Goal: Obtain resource: Obtain resource

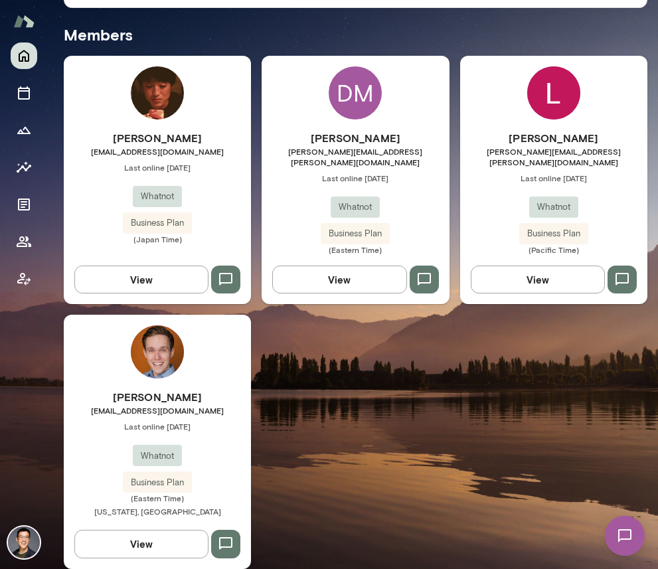
scroll to position [353, 0]
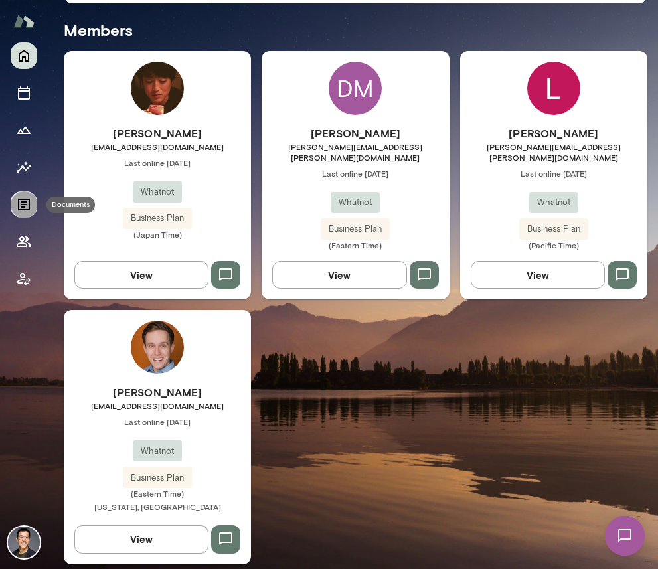
click at [29, 208] on icon "Documents" at bounding box center [24, 205] width 12 height 12
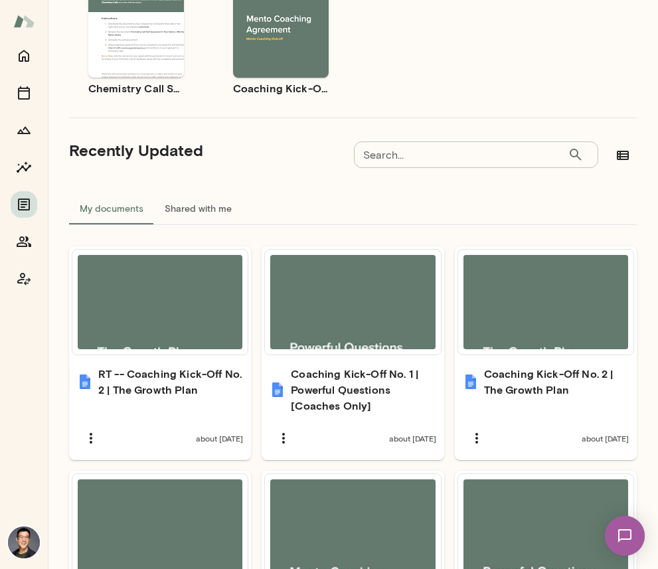
scroll to position [329, 0]
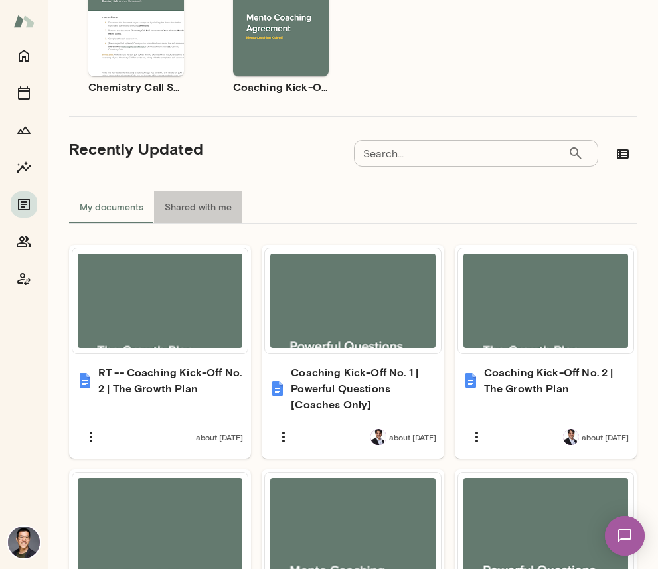
click at [193, 210] on button "Shared with me" at bounding box center [198, 207] width 88 height 32
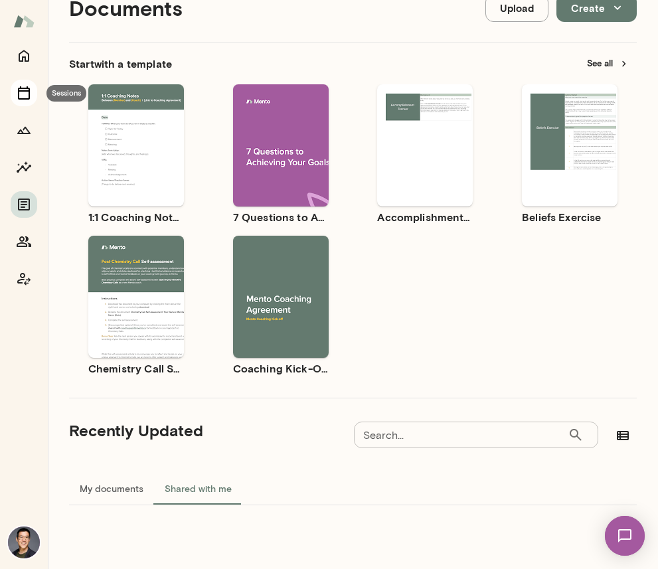
click at [28, 99] on icon "Sessions" at bounding box center [24, 92] width 12 height 13
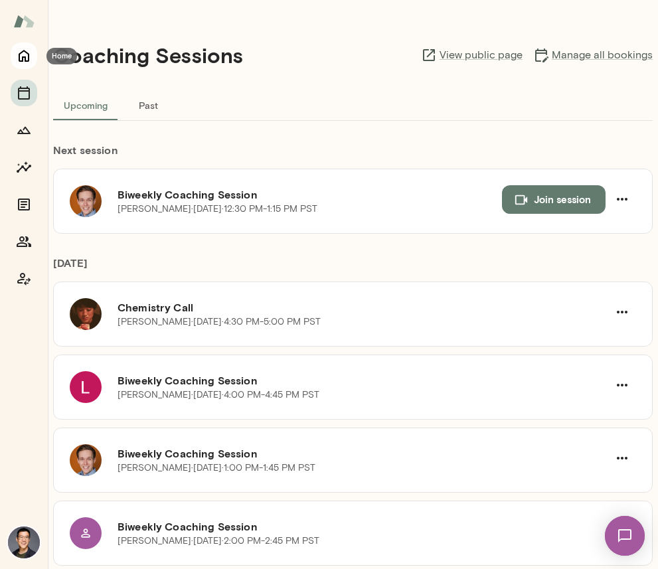
click at [26, 60] on icon "Home" at bounding box center [24, 56] width 11 height 12
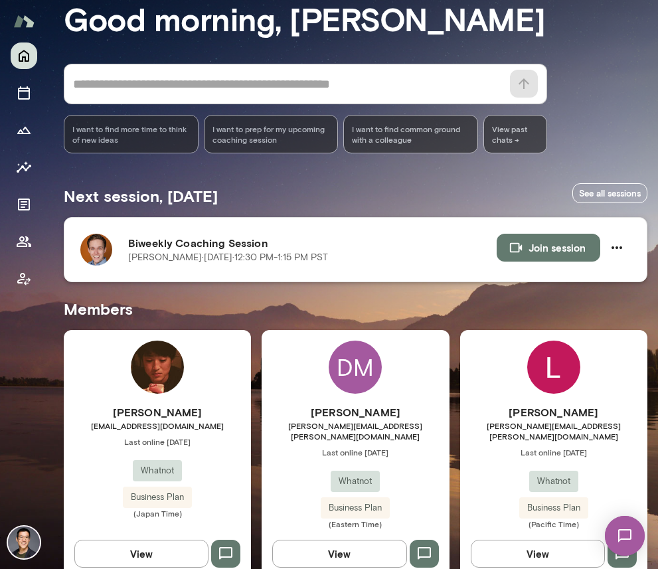
scroll to position [77, 0]
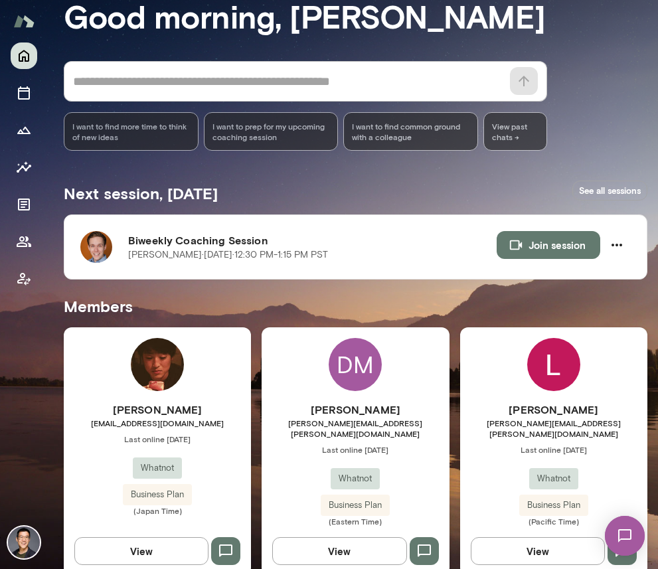
click at [528, 189] on link "See all sessions" at bounding box center [609, 191] width 75 height 21
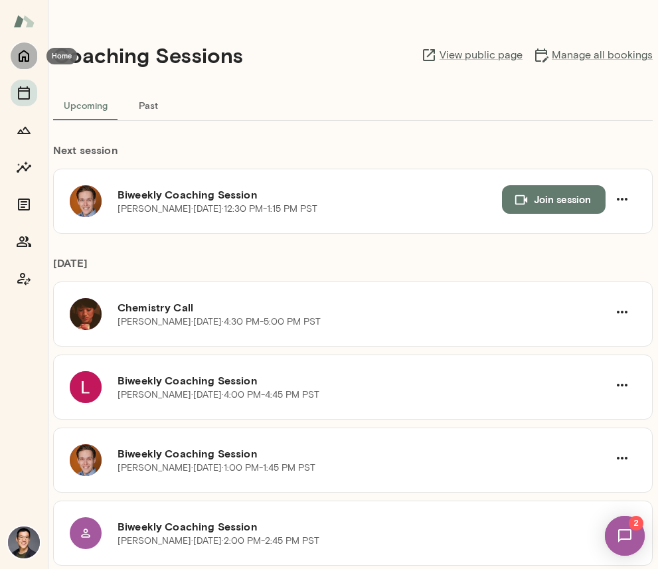
click at [25, 53] on icon "Home" at bounding box center [24, 56] width 16 height 16
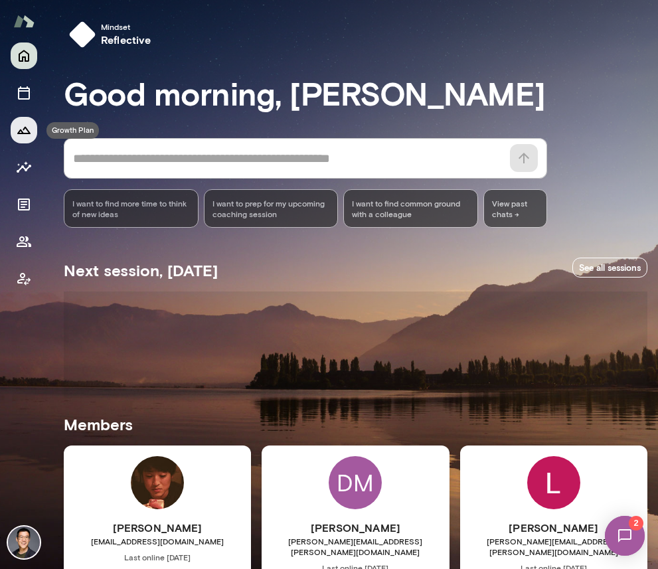
click at [22, 133] on icon "Growth Plan" at bounding box center [23, 130] width 13 height 7
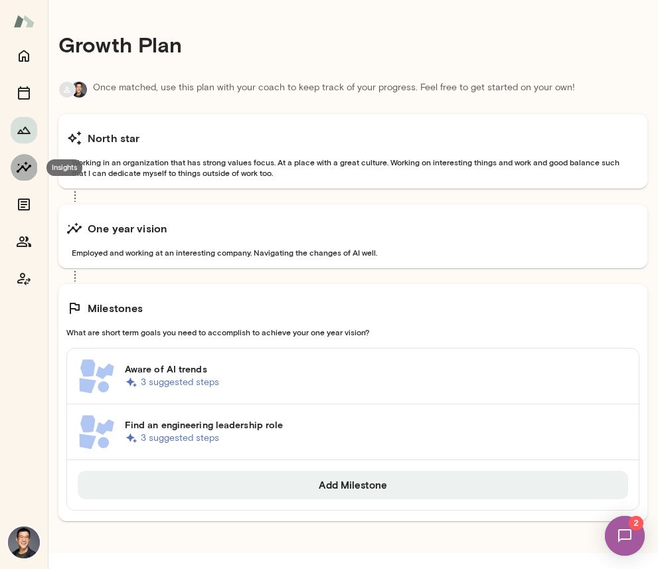
click at [30, 170] on icon "Insights" at bounding box center [24, 167] width 16 height 16
click at [25, 201] on icon "Documents" at bounding box center [24, 205] width 16 height 16
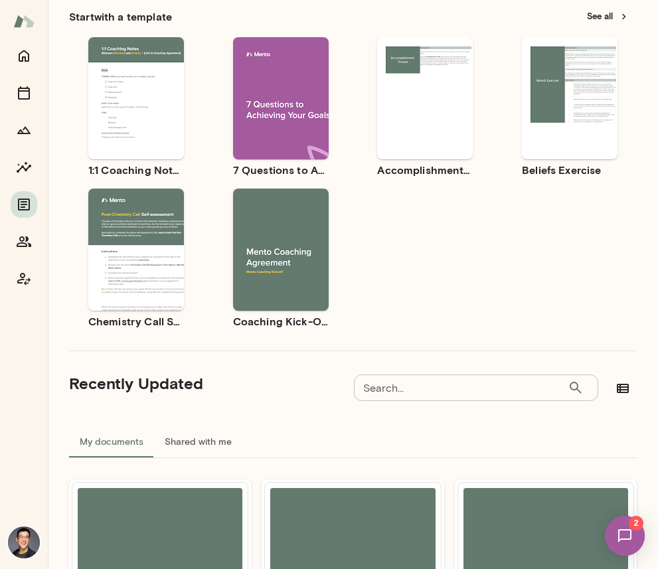
scroll to position [85, 0]
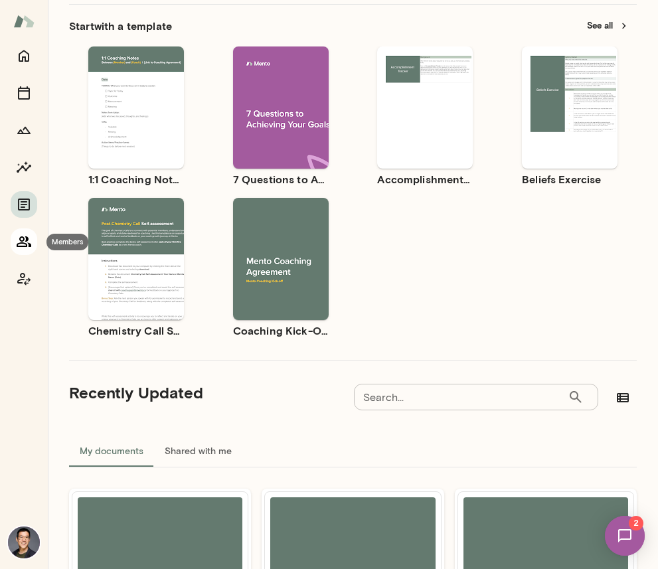
click at [19, 244] on icon "Members" at bounding box center [24, 241] width 15 height 11
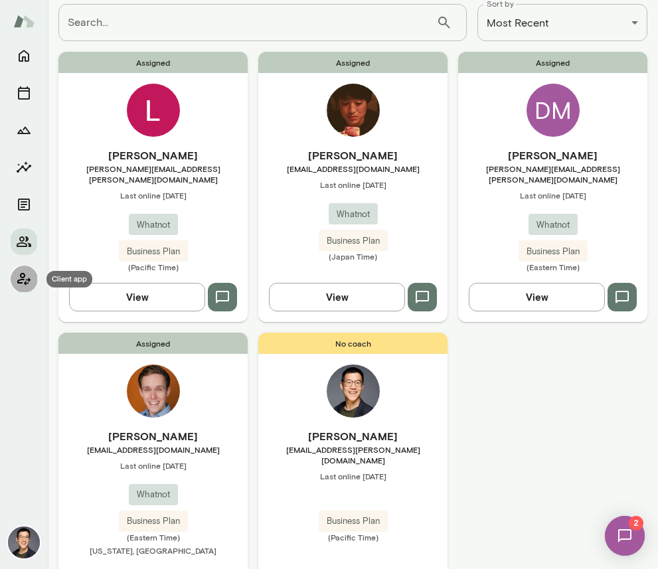
click at [26, 280] on icon "Client app" at bounding box center [24, 279] width 16 height 16
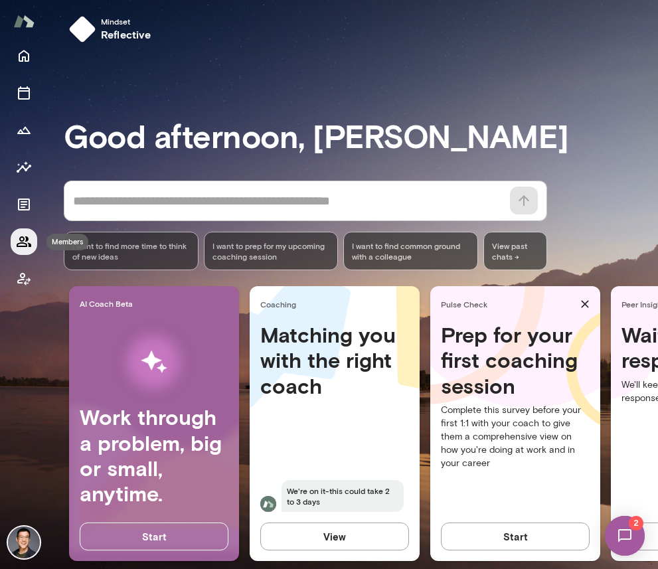
click at [23, 234] on icon "Members" at bounding box center [24, 242] width 16 height 16
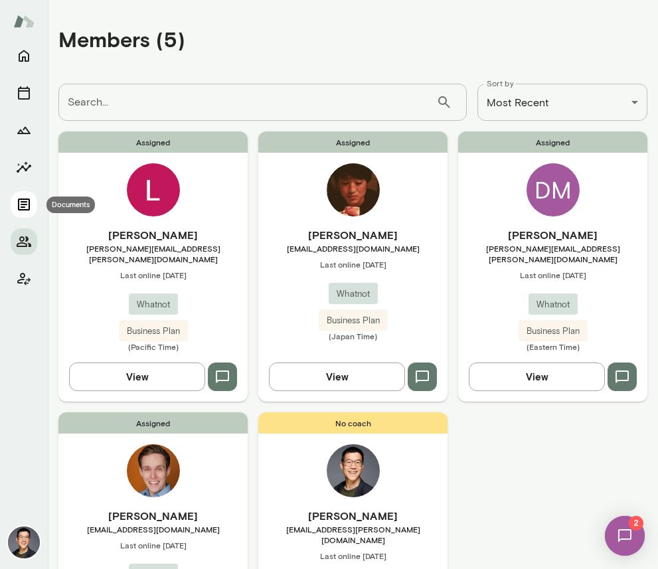
click at [21, 193] on button "Documents" at bounding box center [24, 204] width 27 height 27
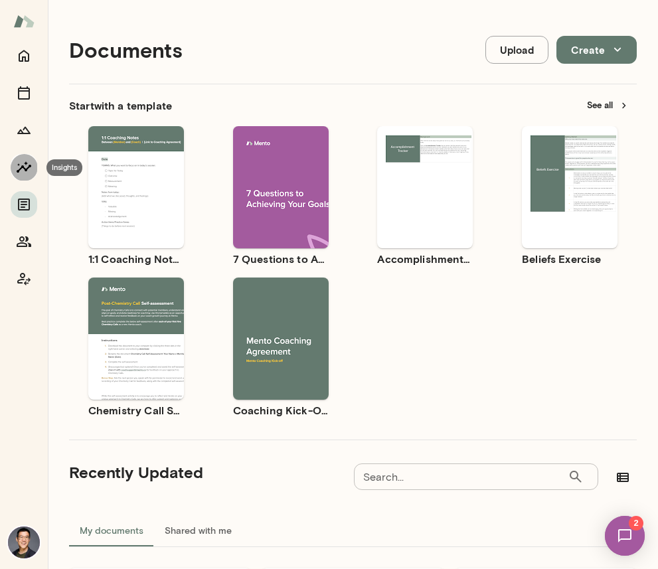
click at [20, 174] on icon "Insights" at bounding box center [24, 167] width 16 height 16
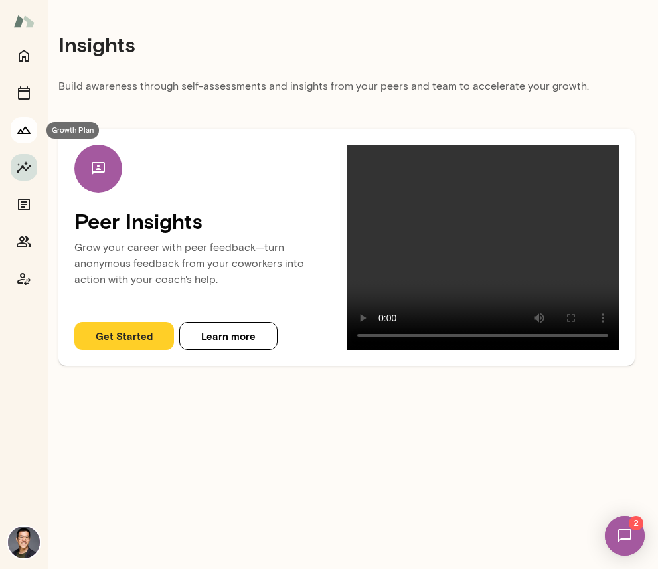
click at [21, 131] on icon "Growth Plan" at bounding box center [23, 130] width 13 height 7
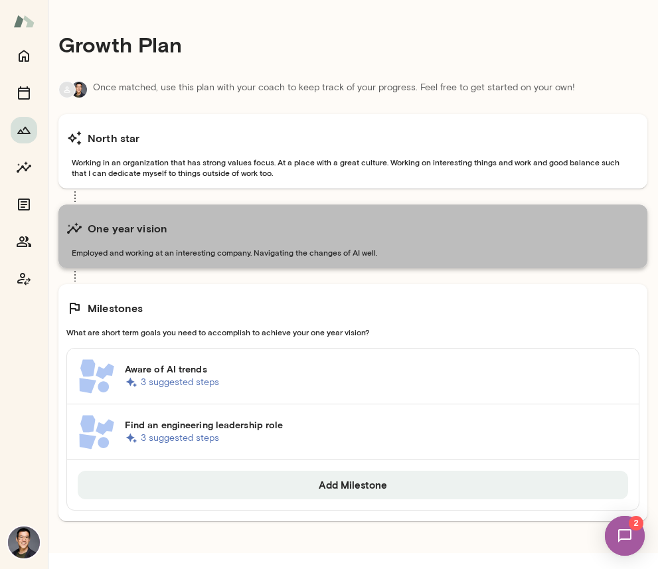
click at [367, 206] on div "One year vision Employed and working at an interesting company. Navigating the …" at bounding box center [352, 237] width 589 height 64
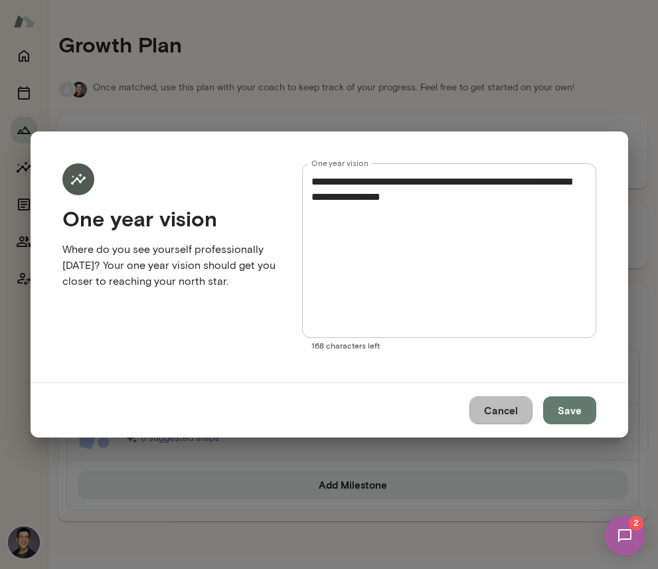
click at [505, 410] on button "Cancel" at bounding box center [500, 410] width 63 height 28
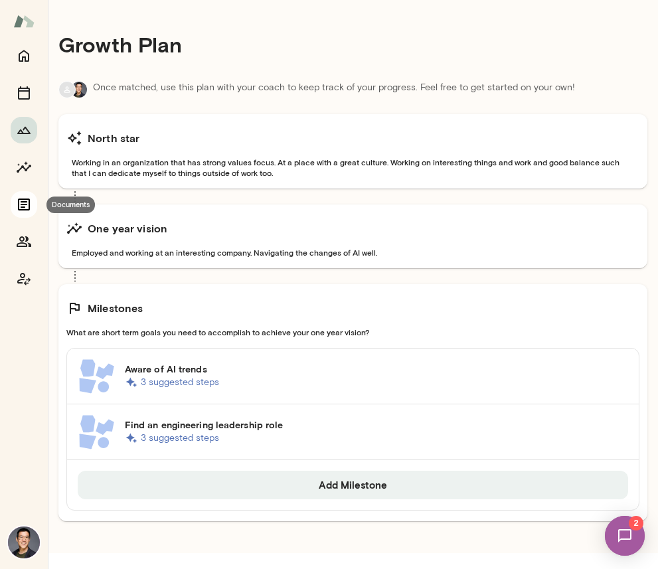
click at [21, 210] on icon "Documents" at bounding box center [24, 205] width 16 height 16
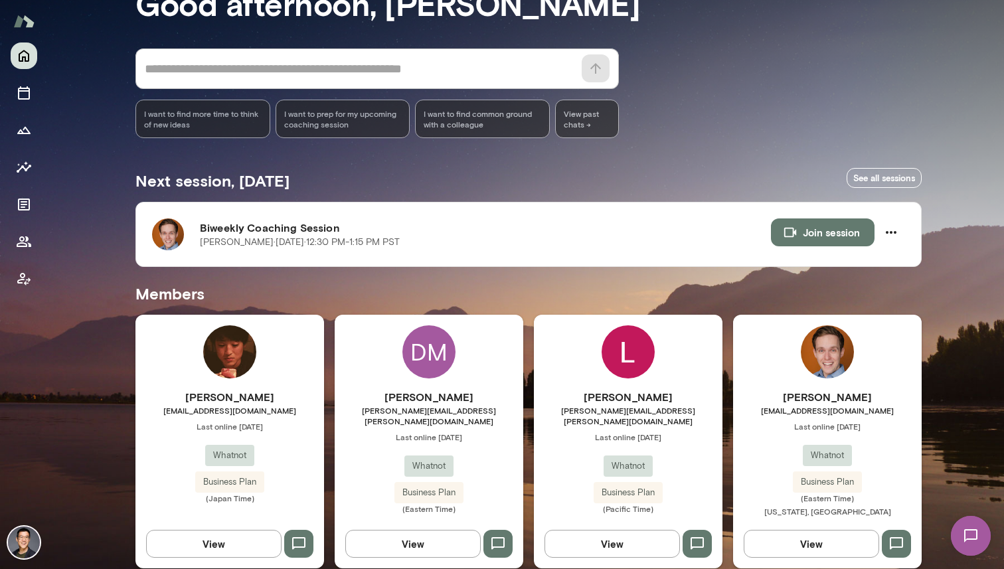
scroll to position [105, 0]
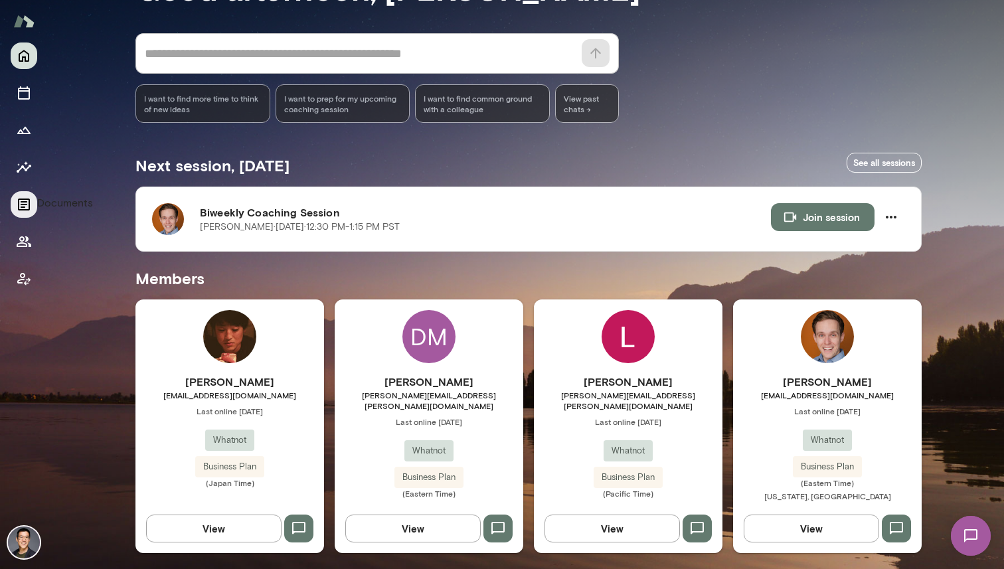
click at [21, 206] on icon "Documents" at bounding box center [24, 205] width 16 height 16
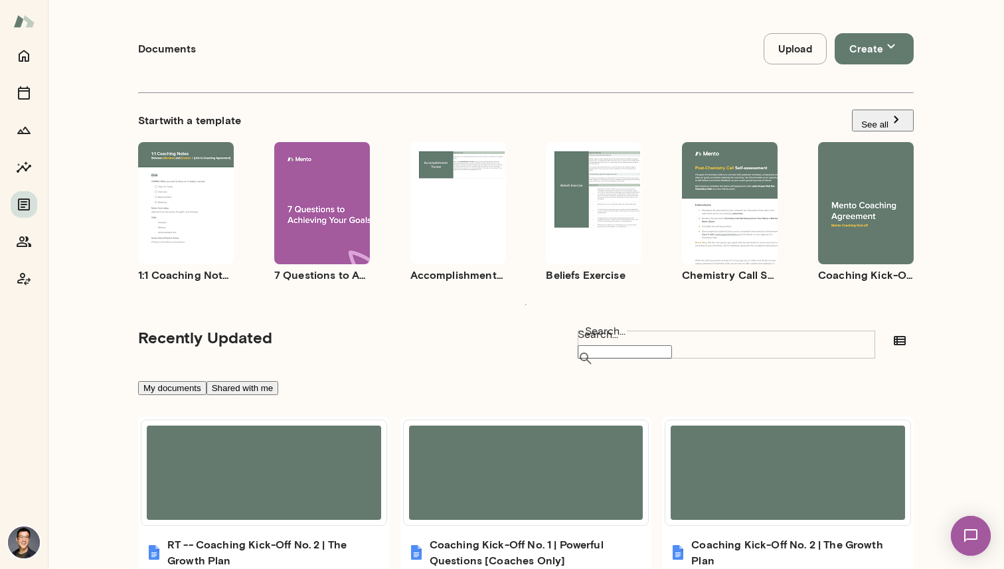
scroll to position [17, 0]
click at [882, 109] on button "See all" at bounding box center [883, 120] width 62 height 22
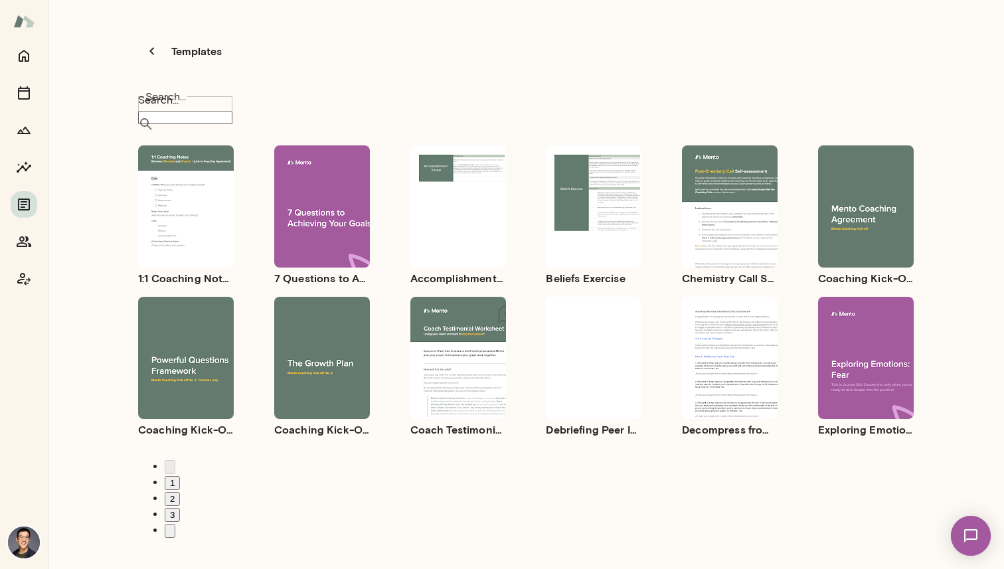
click at [216, 375] on div "Use template Preview" at bounding box center [186, 358] width 96 height 122
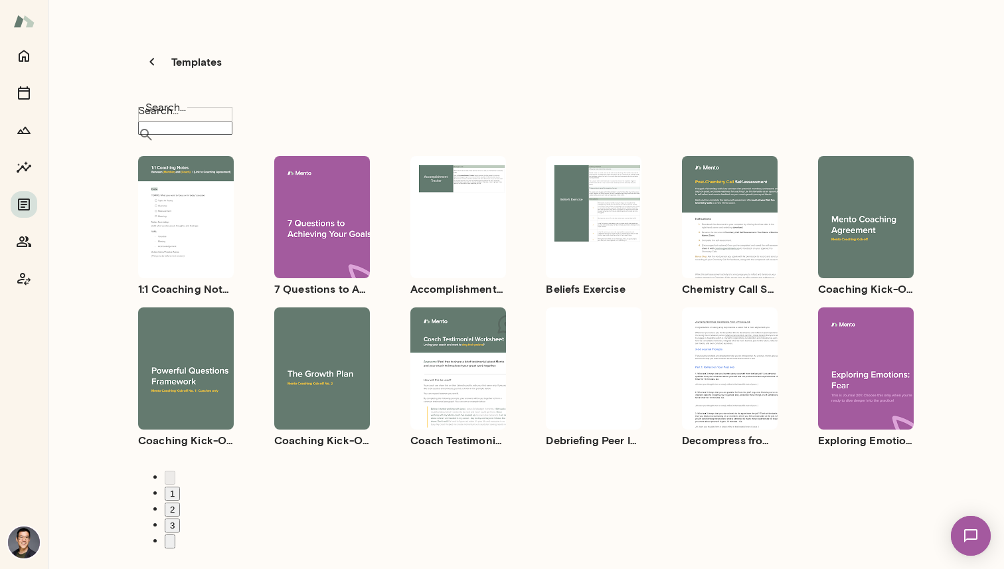
click at [180, 503] on button "2" at bounding box center [172, 510] width 15 height 14
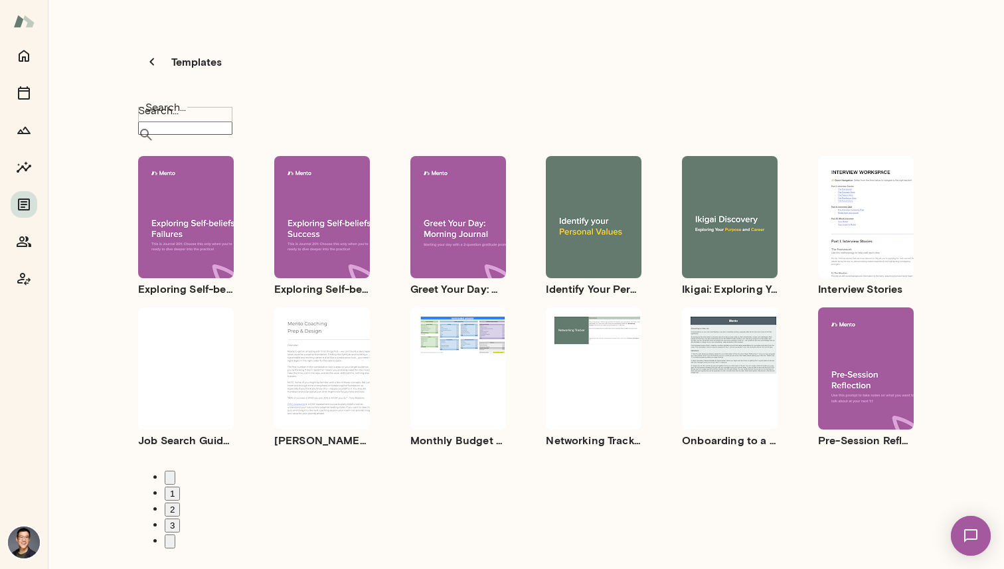
click at [180, 487] on button "1" at bounding box center [172, 494] width 15 height 14
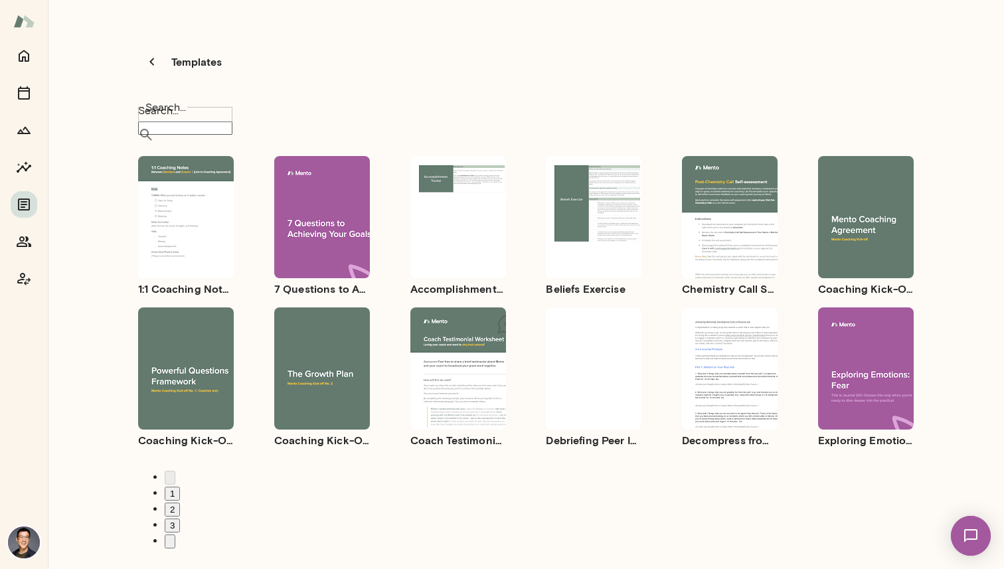
click at [857, 244] on div "Use template Preview" at bounding box center [866, 217] width 96 height 122
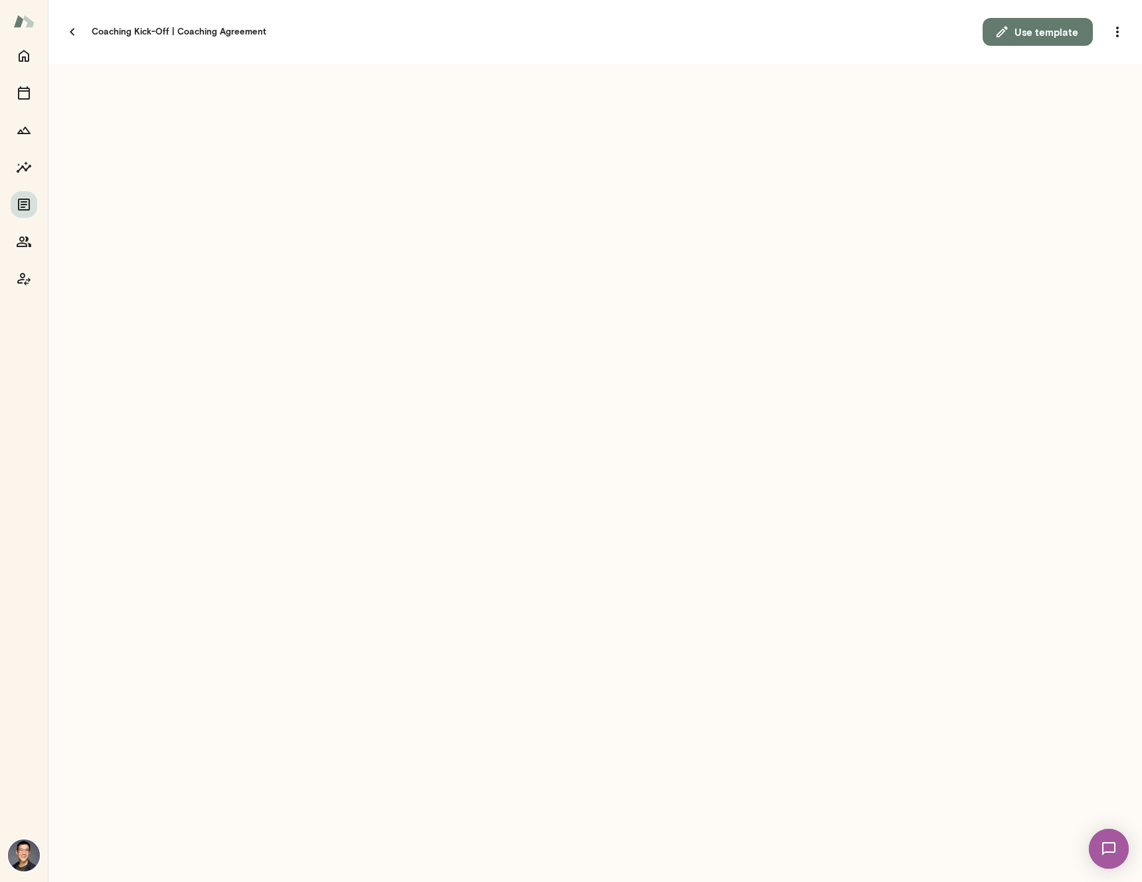
click at [1003, 24] on button "Use template" at bounding box center [1038, 32] width 110 height 28
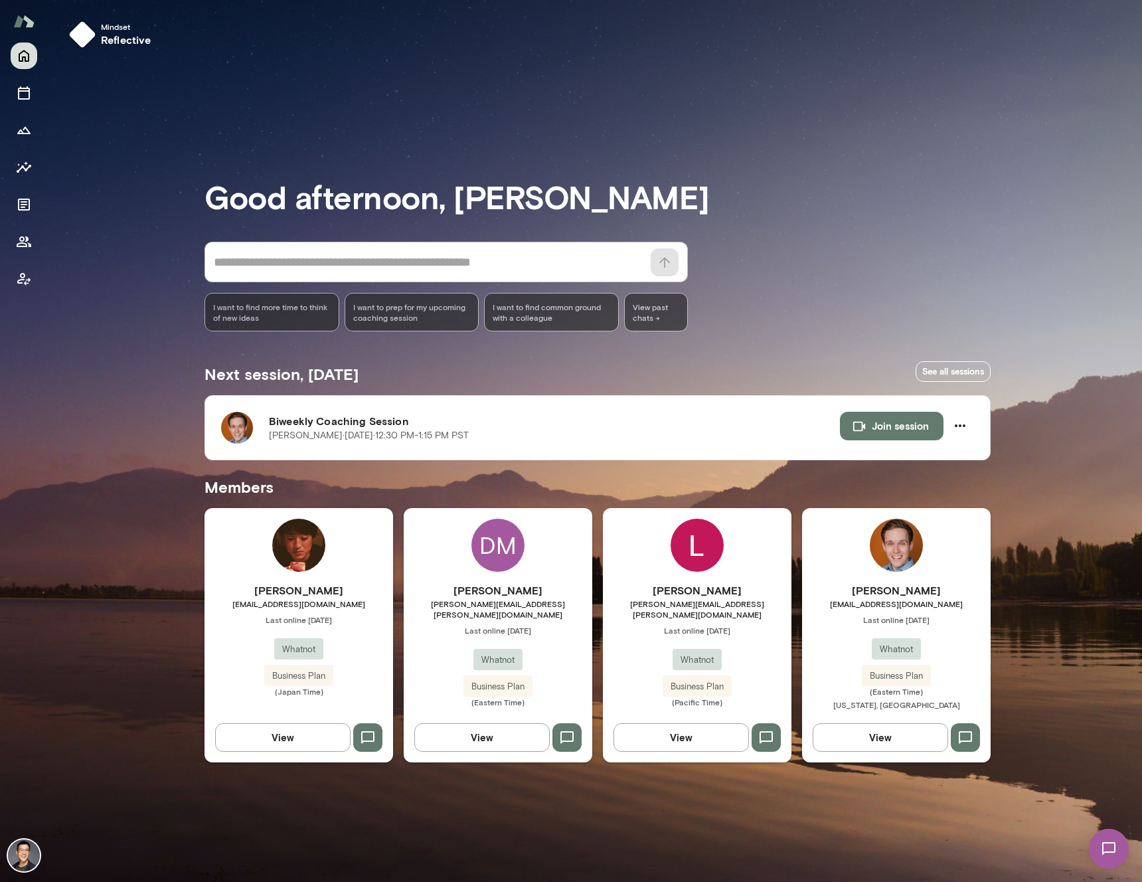
click at [840, 567] on div "Blake Morgan bmorgan@whatnot.com Last online August 26 Whatnot Business Plan (E…" at bounding box center [896, 635] width 189 height 254
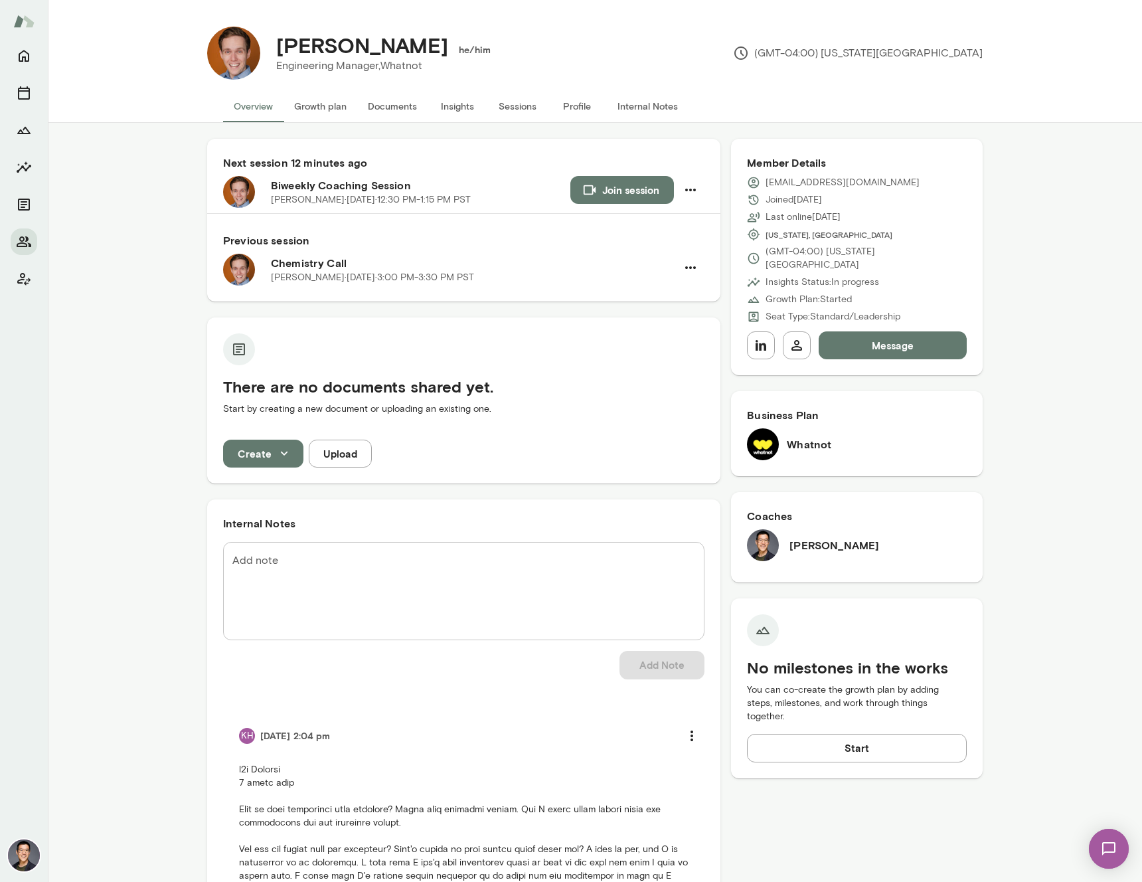
click at [313, 102] on button "Growth plan" at bounding box center [321, 106] width 74 height 32
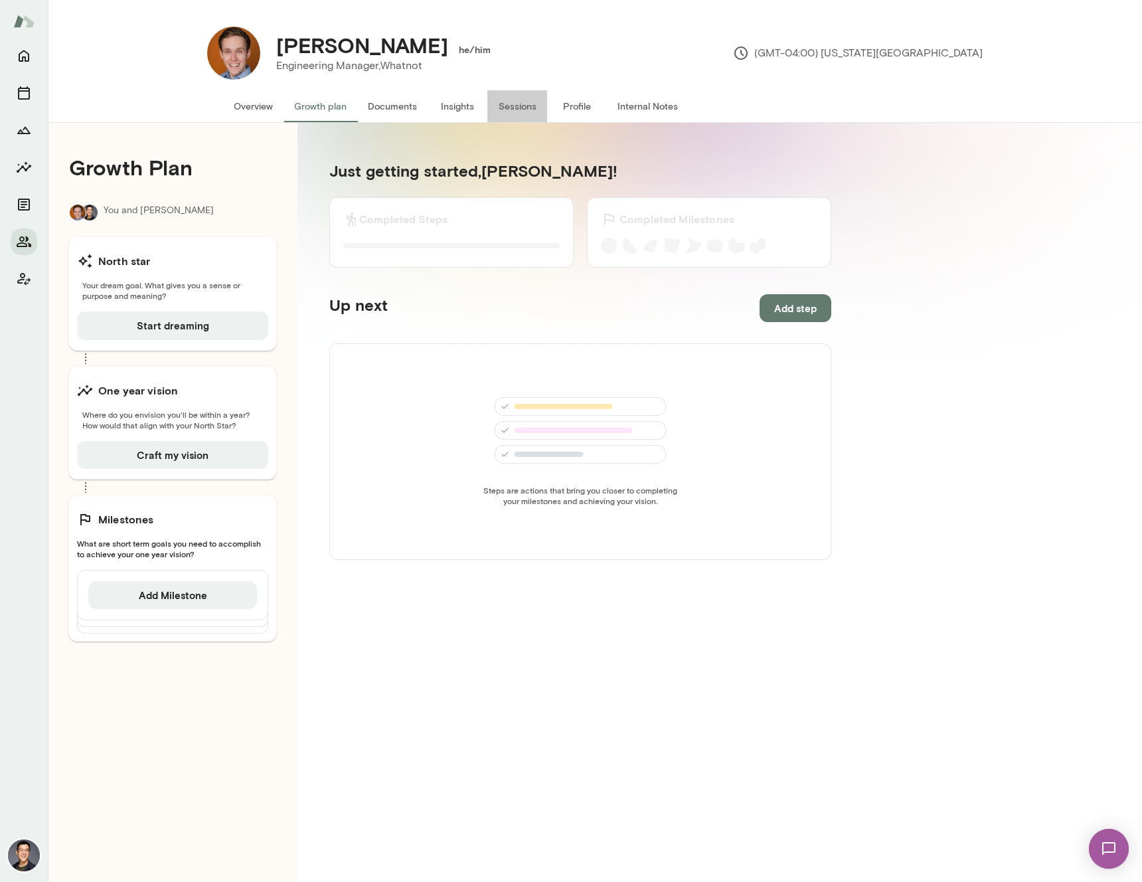
click at [500, 103] on button "Sessions" at bounding box center [517, 106] width 60 height 32
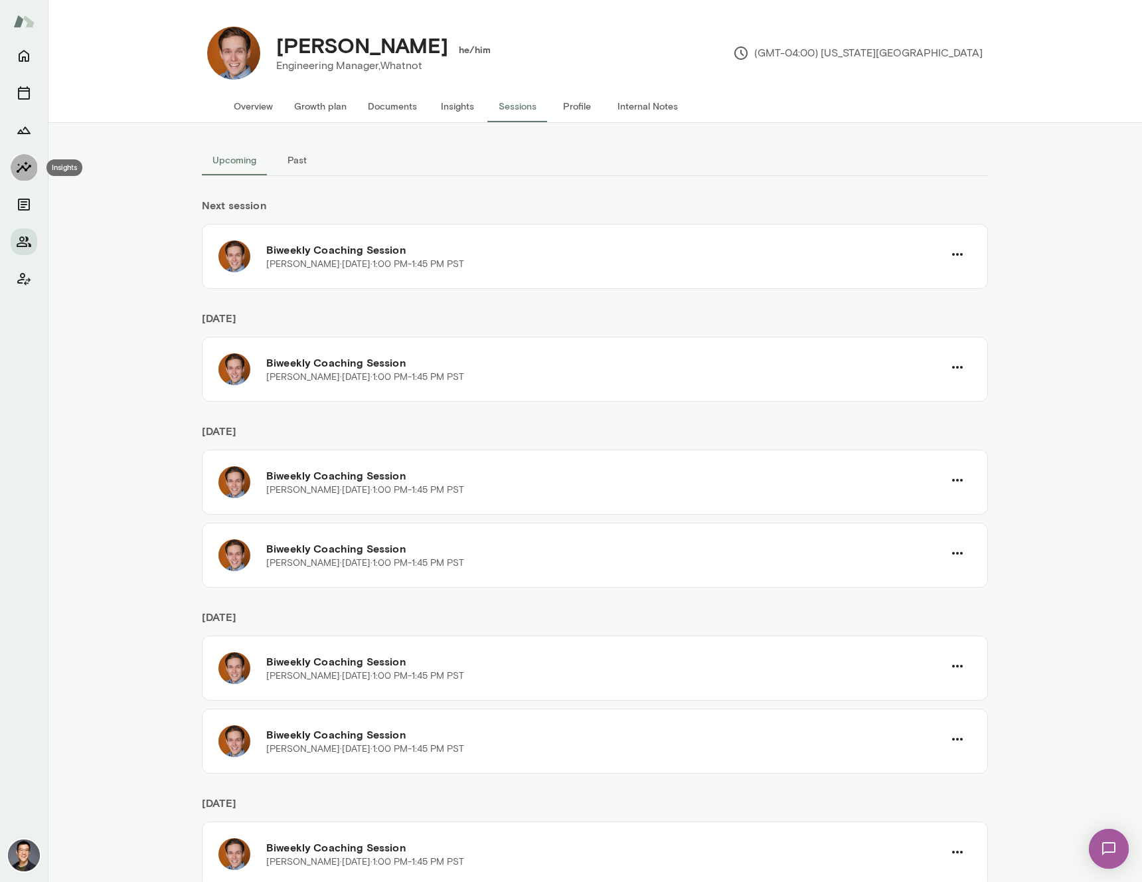
click at [19, 166] on icon "Insights" at bounding box center [24, 167] width 16 height 16
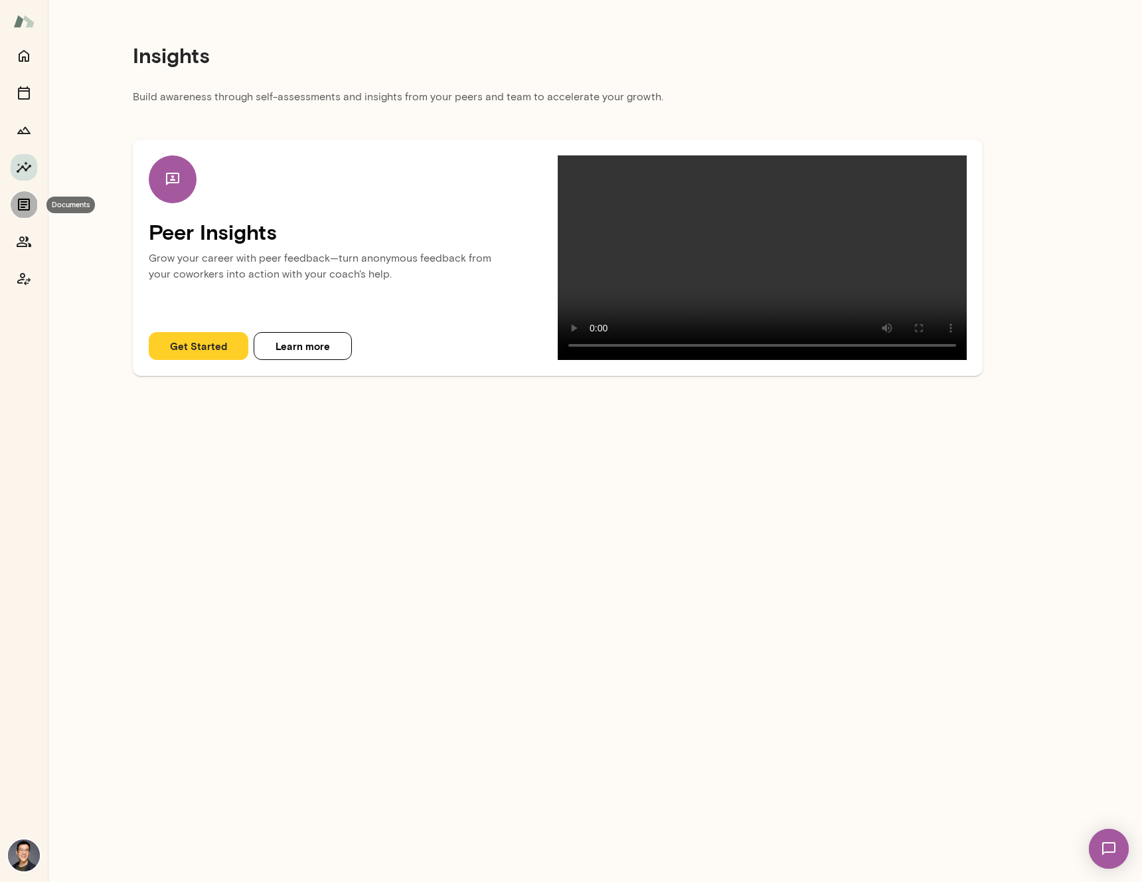
click at [25, 206] on icon "Documents" at bounding box center [24, 205] width 16 height 16
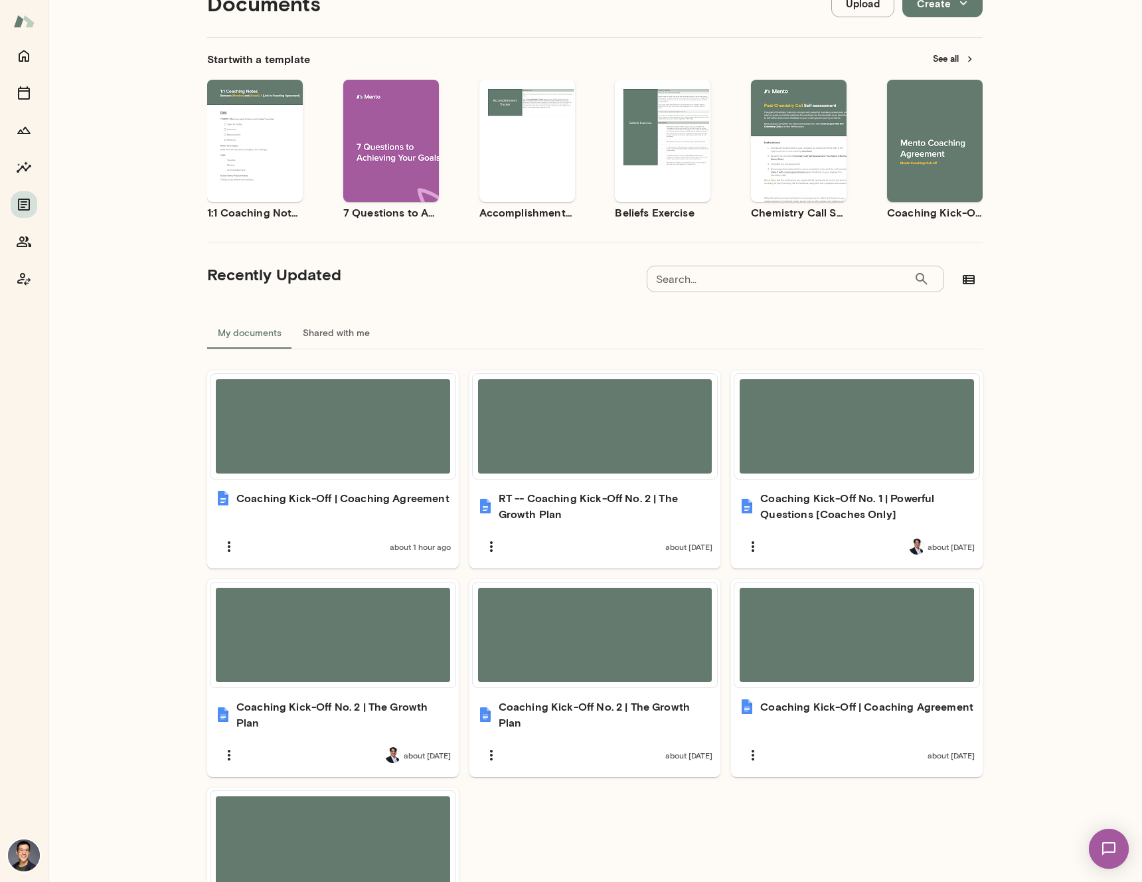
click at [334, 324] on button "Shared with me" at bounding box center [336, 333] width 88 height 32
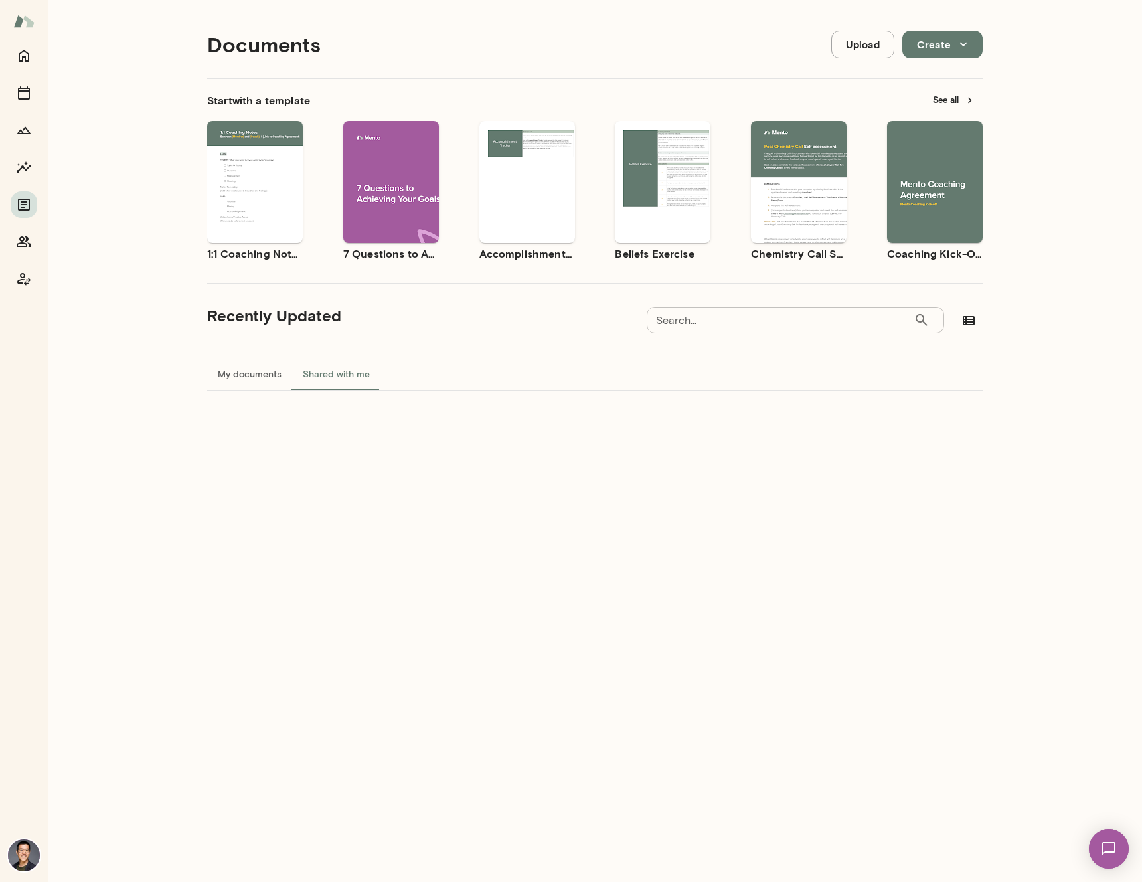
click at [248, 371] on button "My documents" at bounding box center [249, 374] width 85 height 32
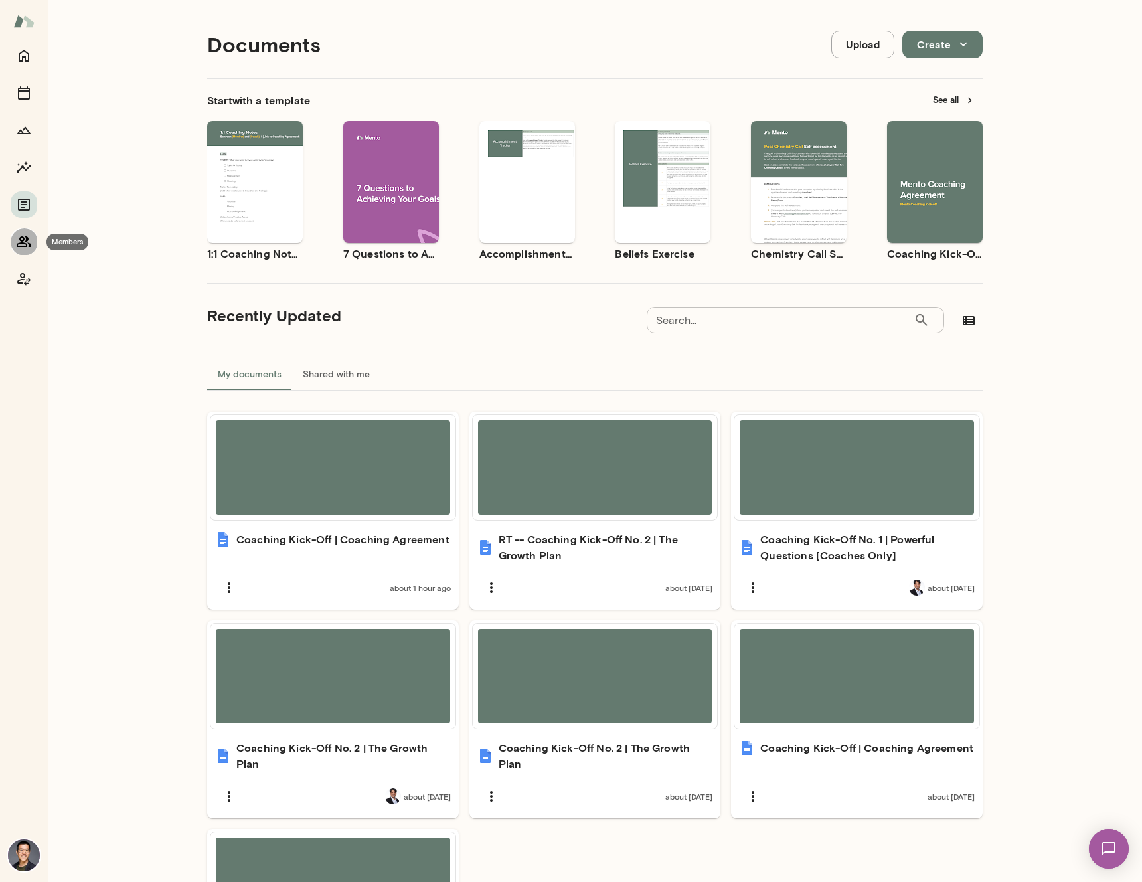
click at [25, 244] on icon "Members" at bounding box center [24, 241] width 15 height 11
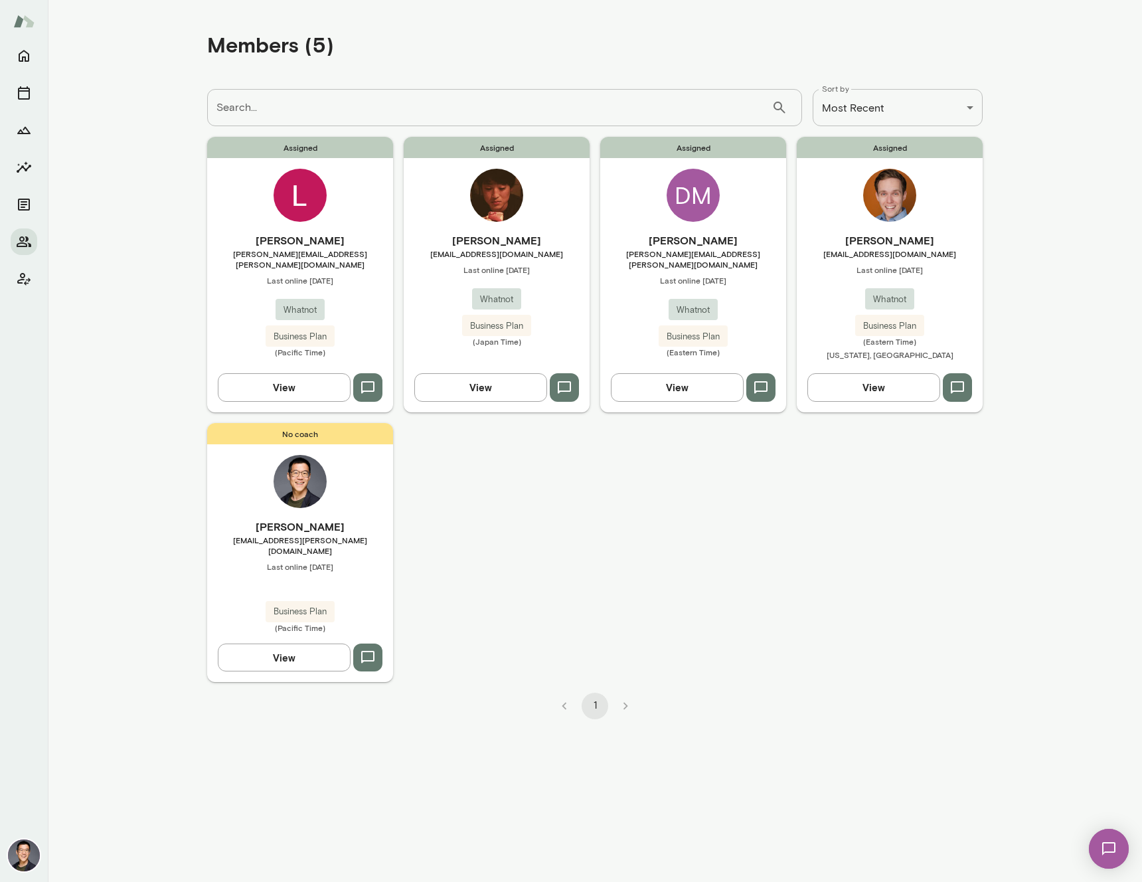
click at [871, 225] on div "Assigned Blake Morgan bmorgan@whatnot.com Last online August 26 Whatnot Busines…" at bounding box center [890, 274] width 186 height 275
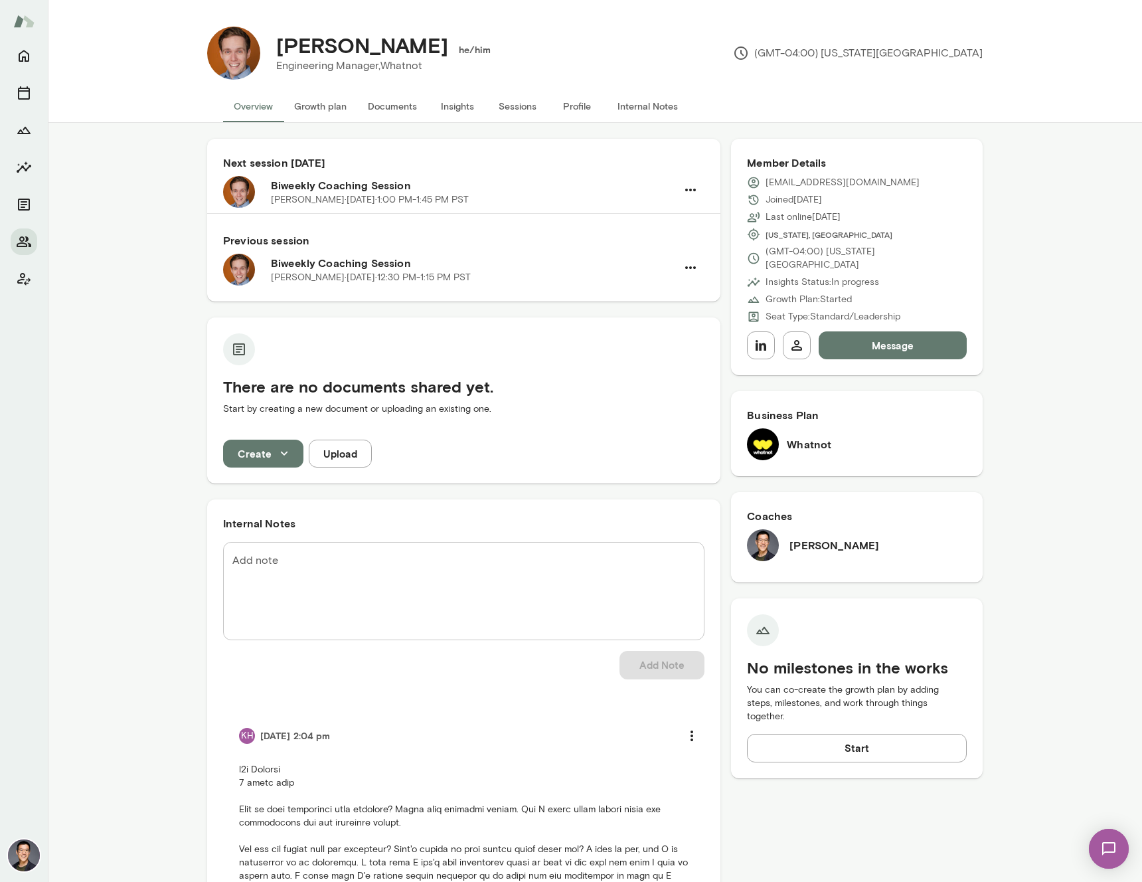
click at [372, 107] on button "Documents" at bounding box center [392, 106] width 70 height 32
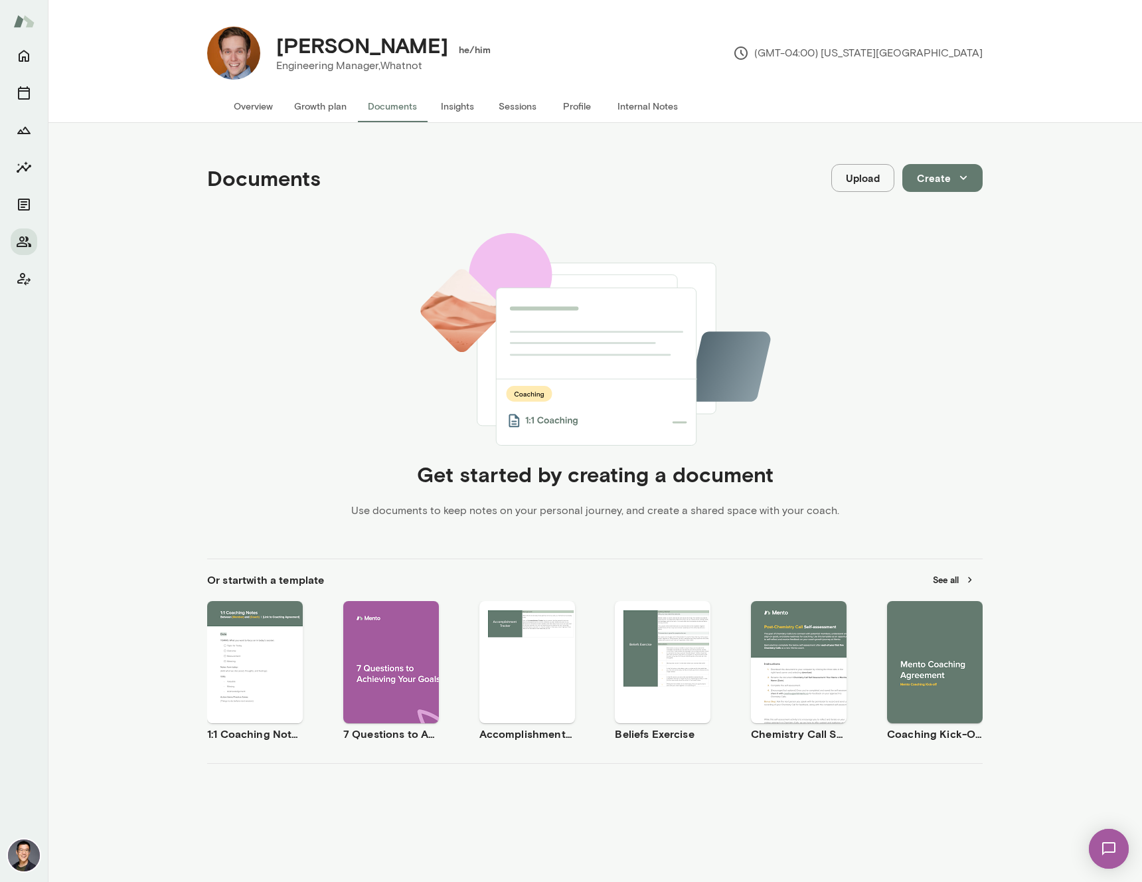
click at [264, 618] on div "Use template Preview" at bounding box center [255, 662] width 96 height 122
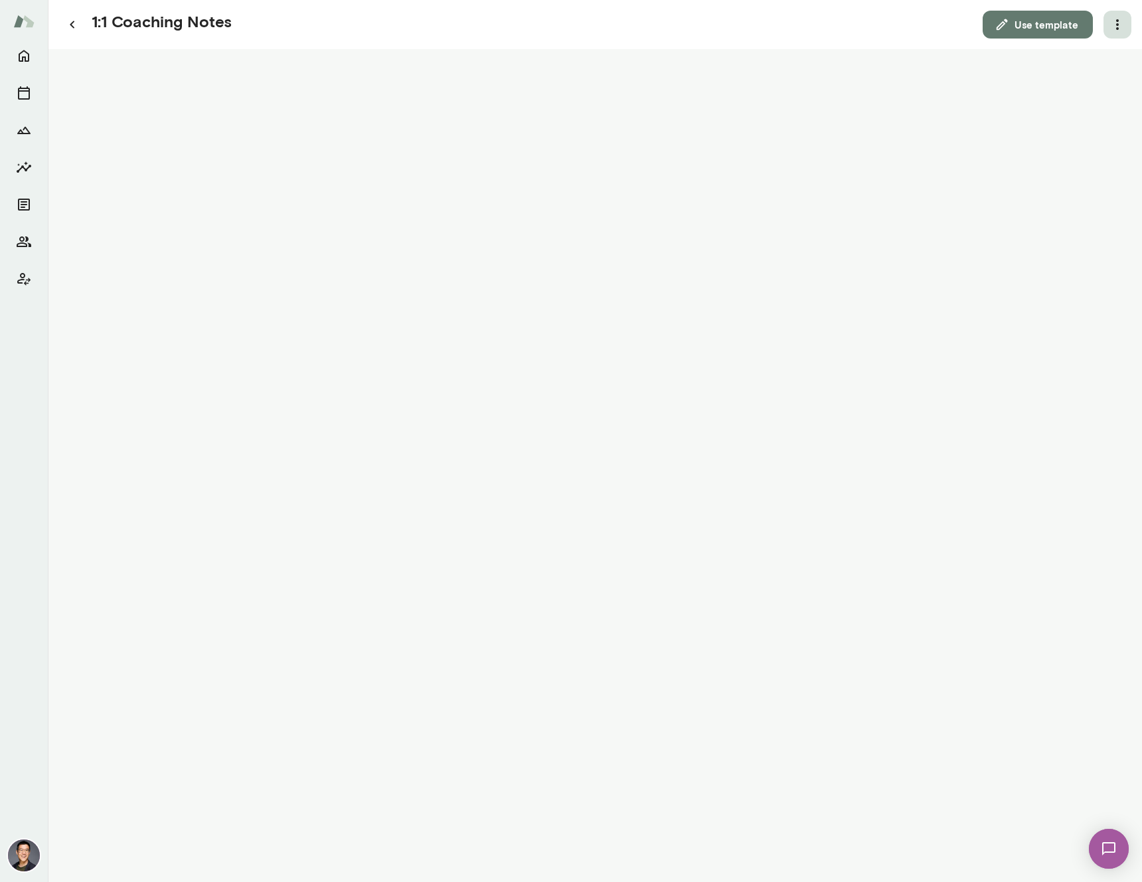
click at [1112, 26] on icon "button" at bounding box center [1118, 25] width 16 height 16
click at [948, 107] on div at bounding box center [571, 441] width 1142 height 882
click at [1033, 27] on button "Use template" at bounding box center [1038, 25] width 110 height 28
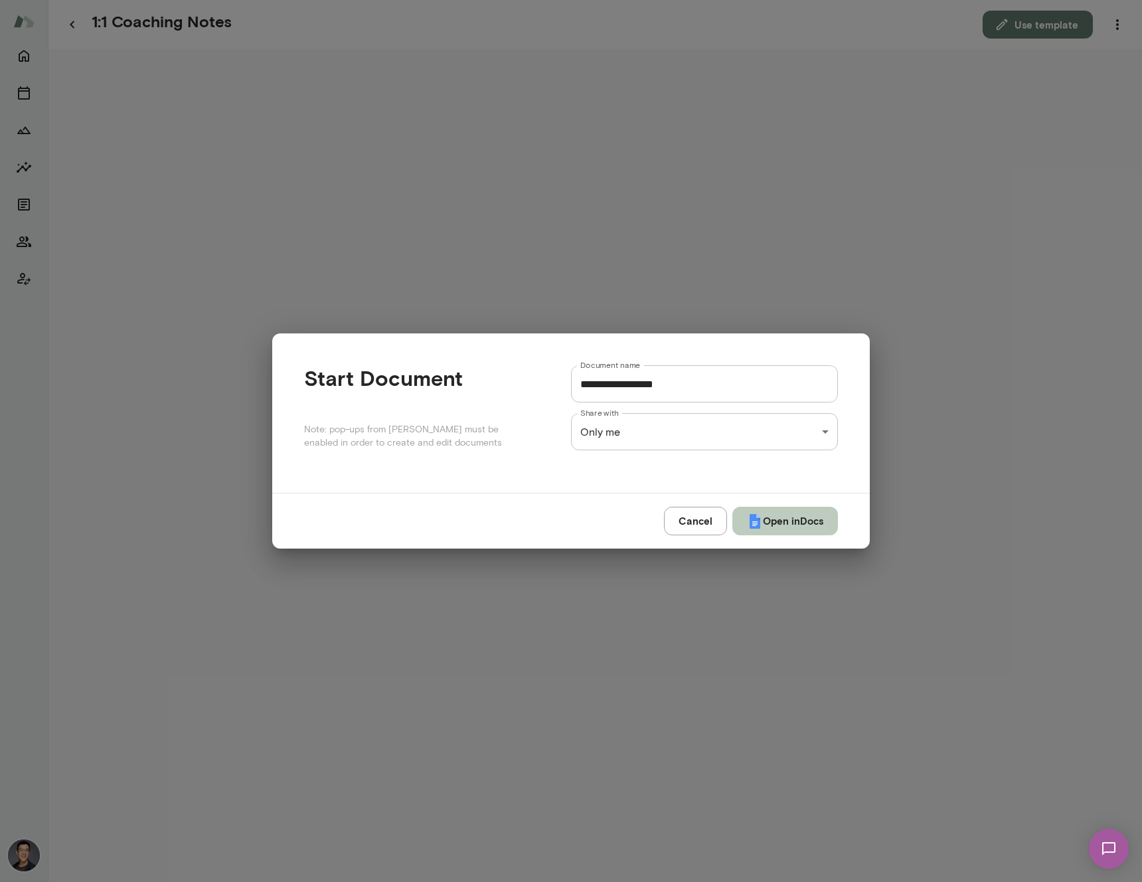
click at [778, 528] on button "Open in Docs" at bounding box center [785, 521] width 106 height 28
